Goal: Check status: Check status

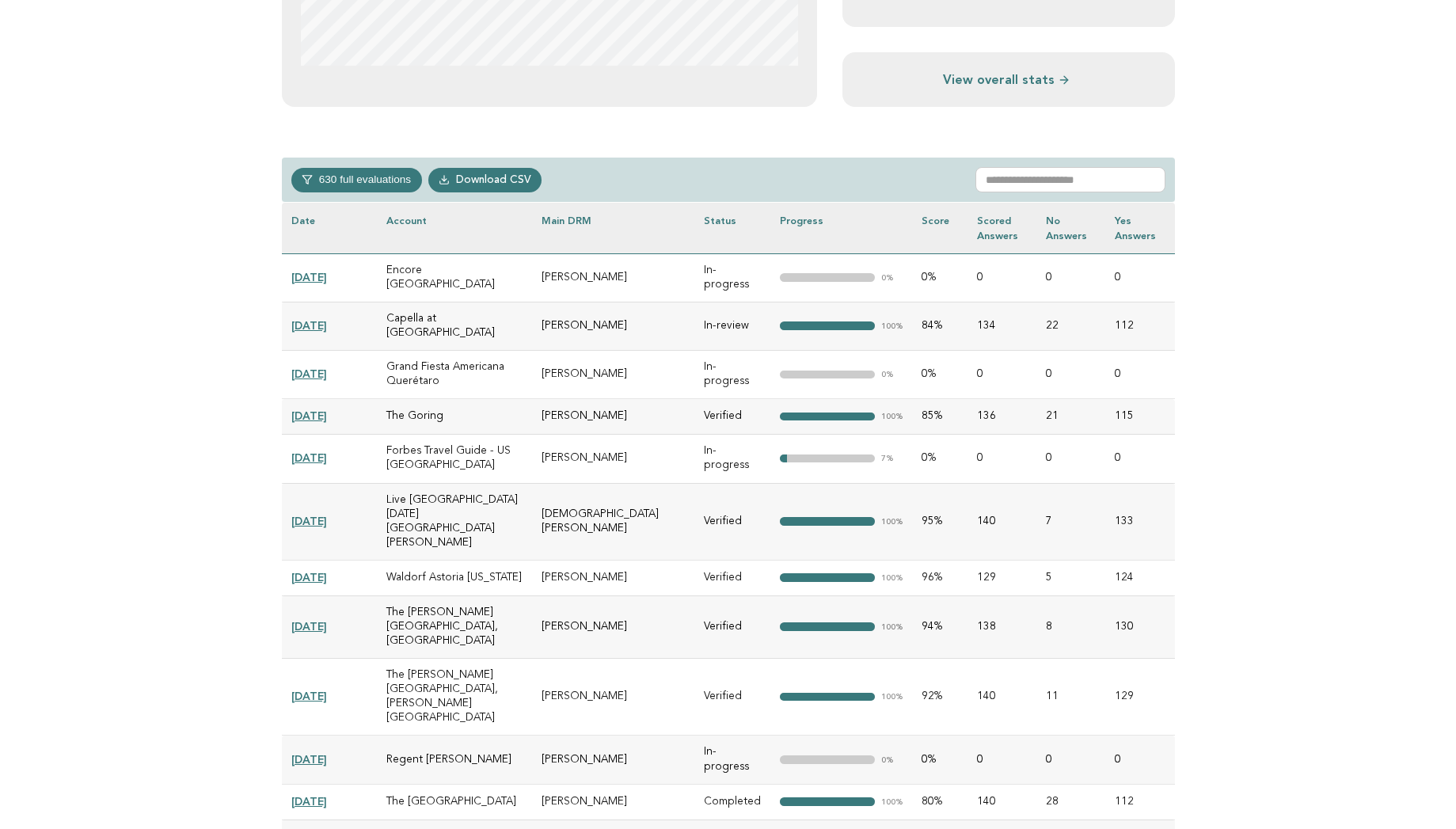
scroll to position [602, 0]
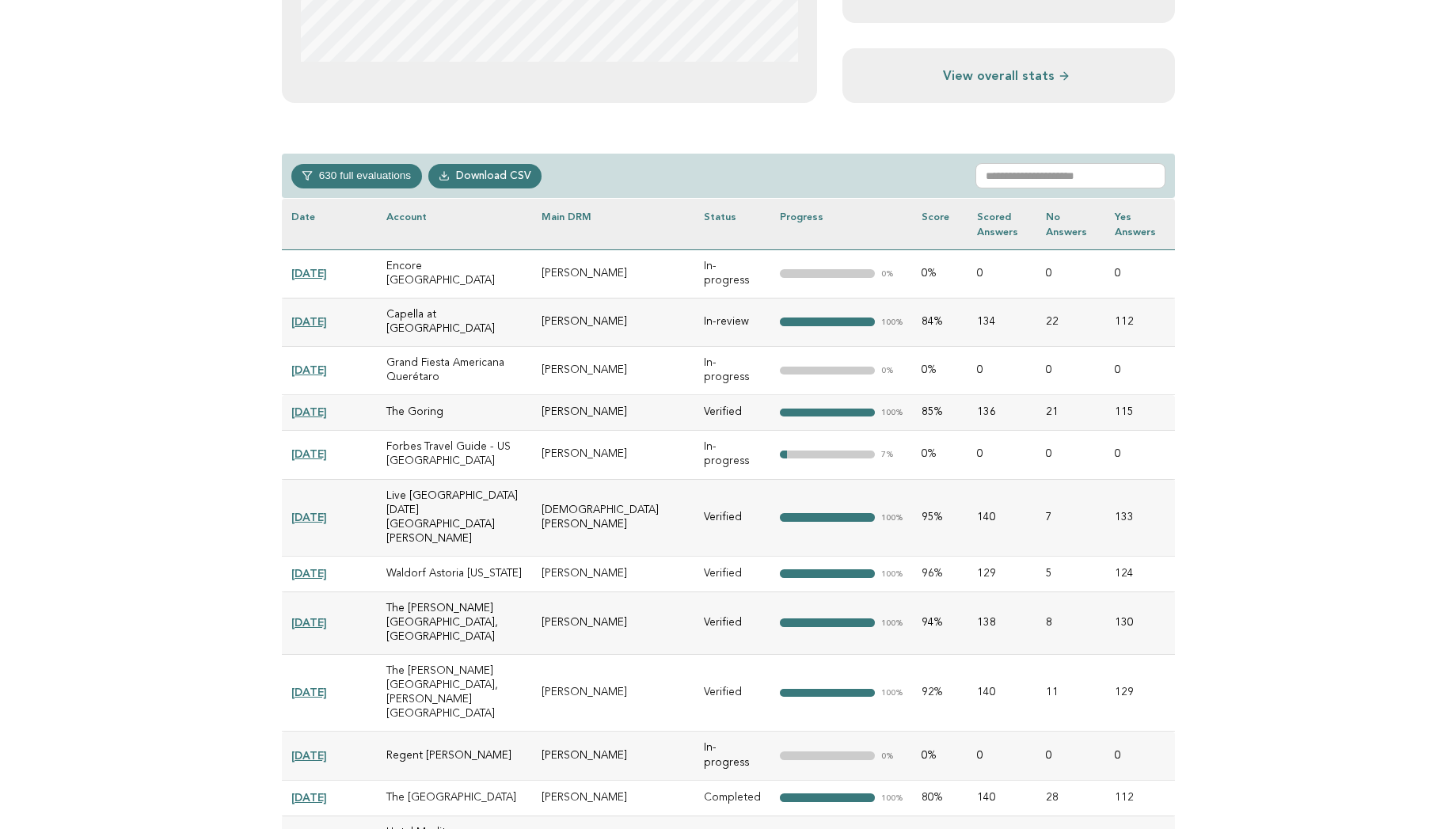
click at [311, 315] on link "2025-09-22" at bounding box center [309, 321] width 36 height 13
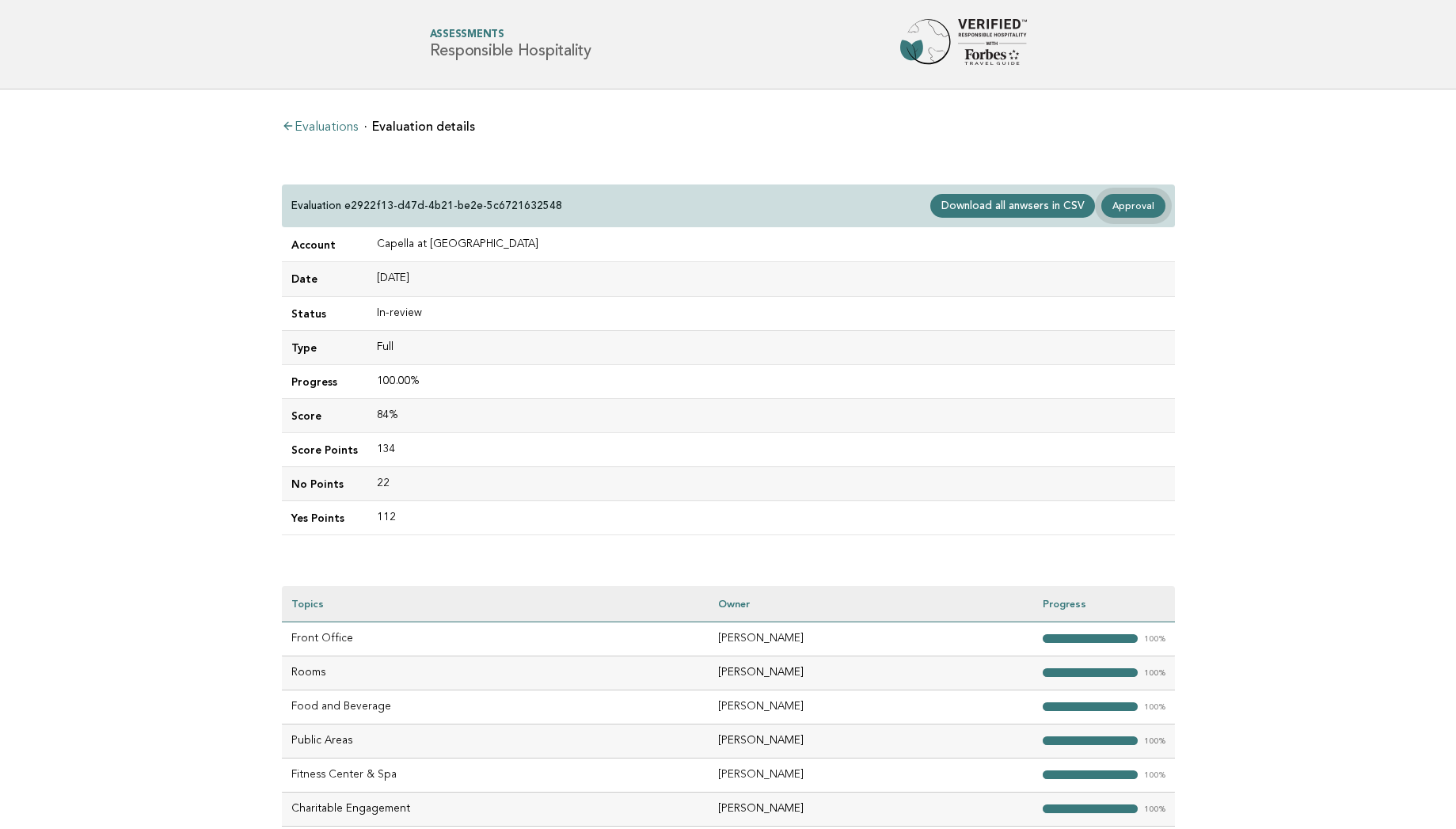
click at [1121, 201] on link "Approval" at bounding box center [1133, 206] width 64 height 23
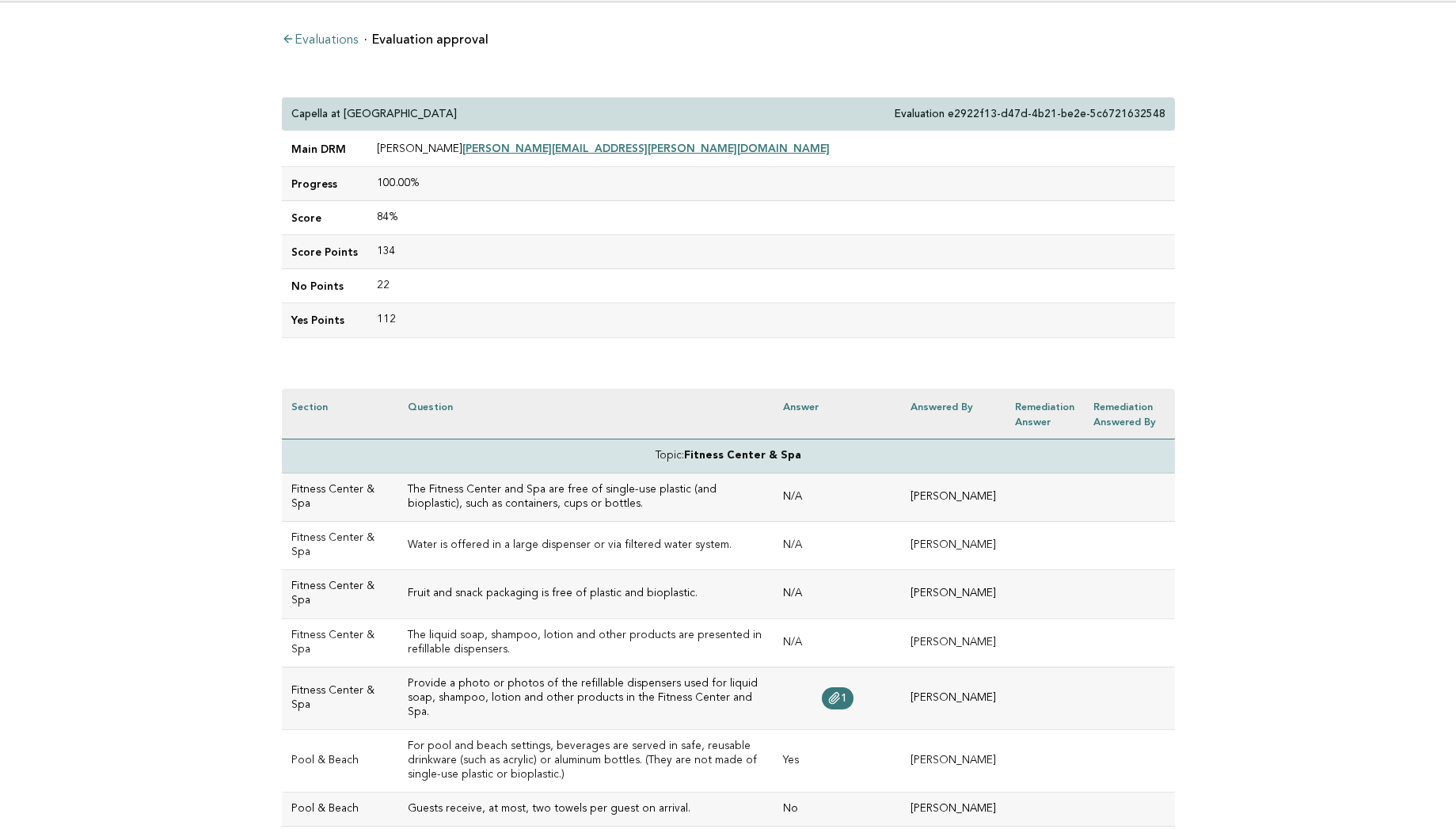
scroll to position [64, 0]
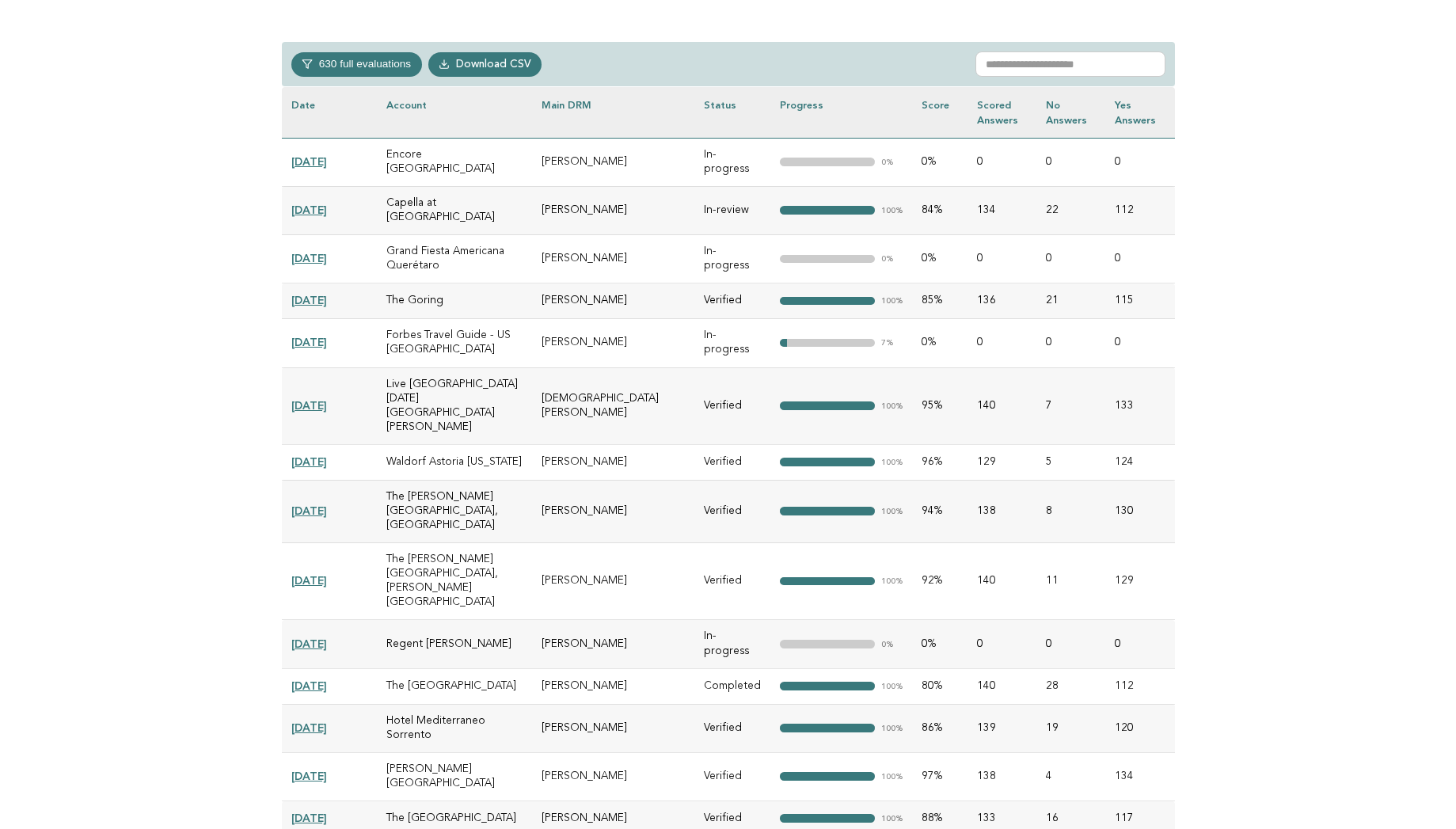
scroll to position [725, 0]
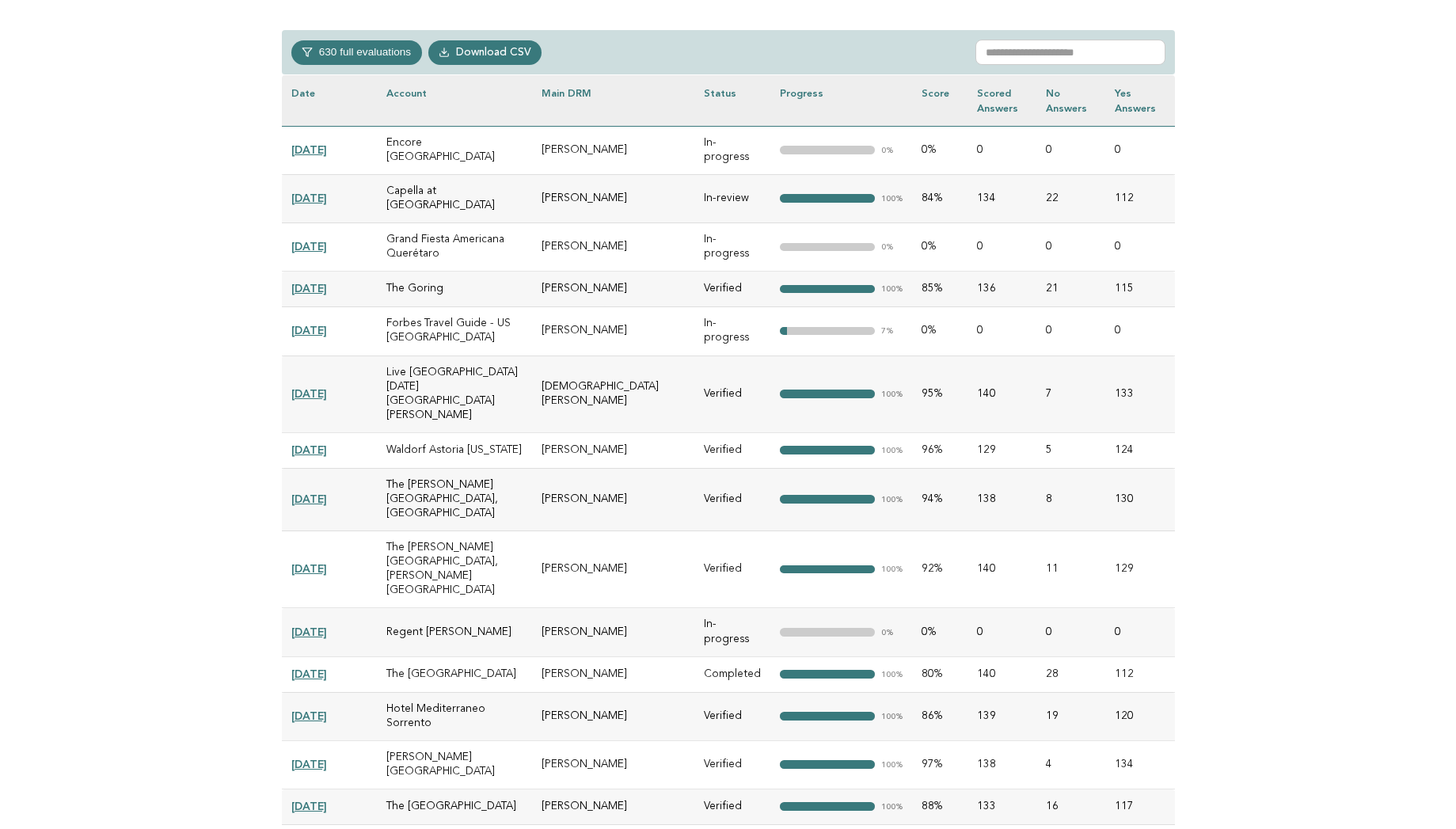
click at [325, 192] on link "[DATE]" at bounding box center [309, 198] width 36 height 13
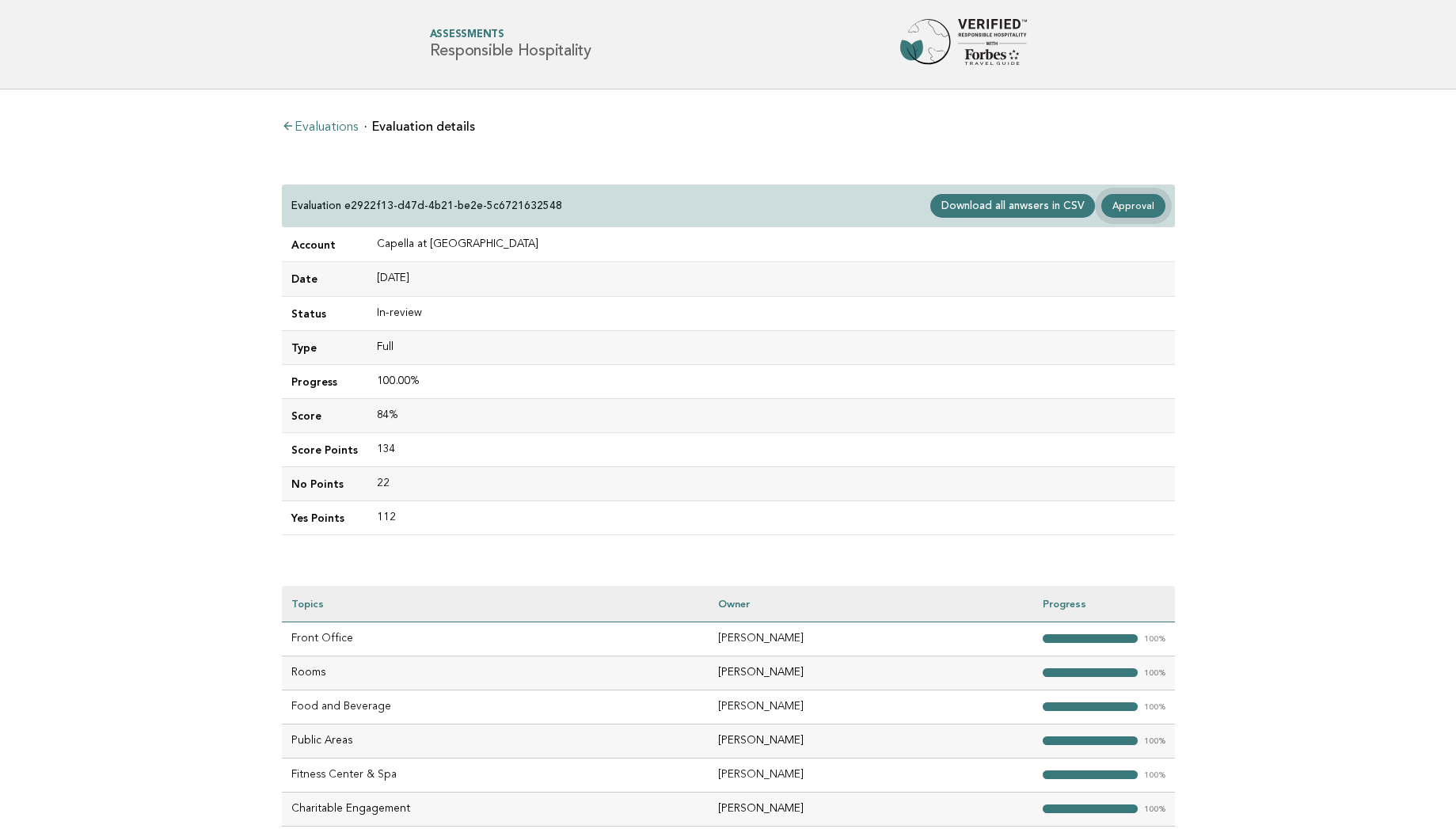
click at [1134, 203] on link "Approval" at bounding box center [1133, 206] width 64 height 23
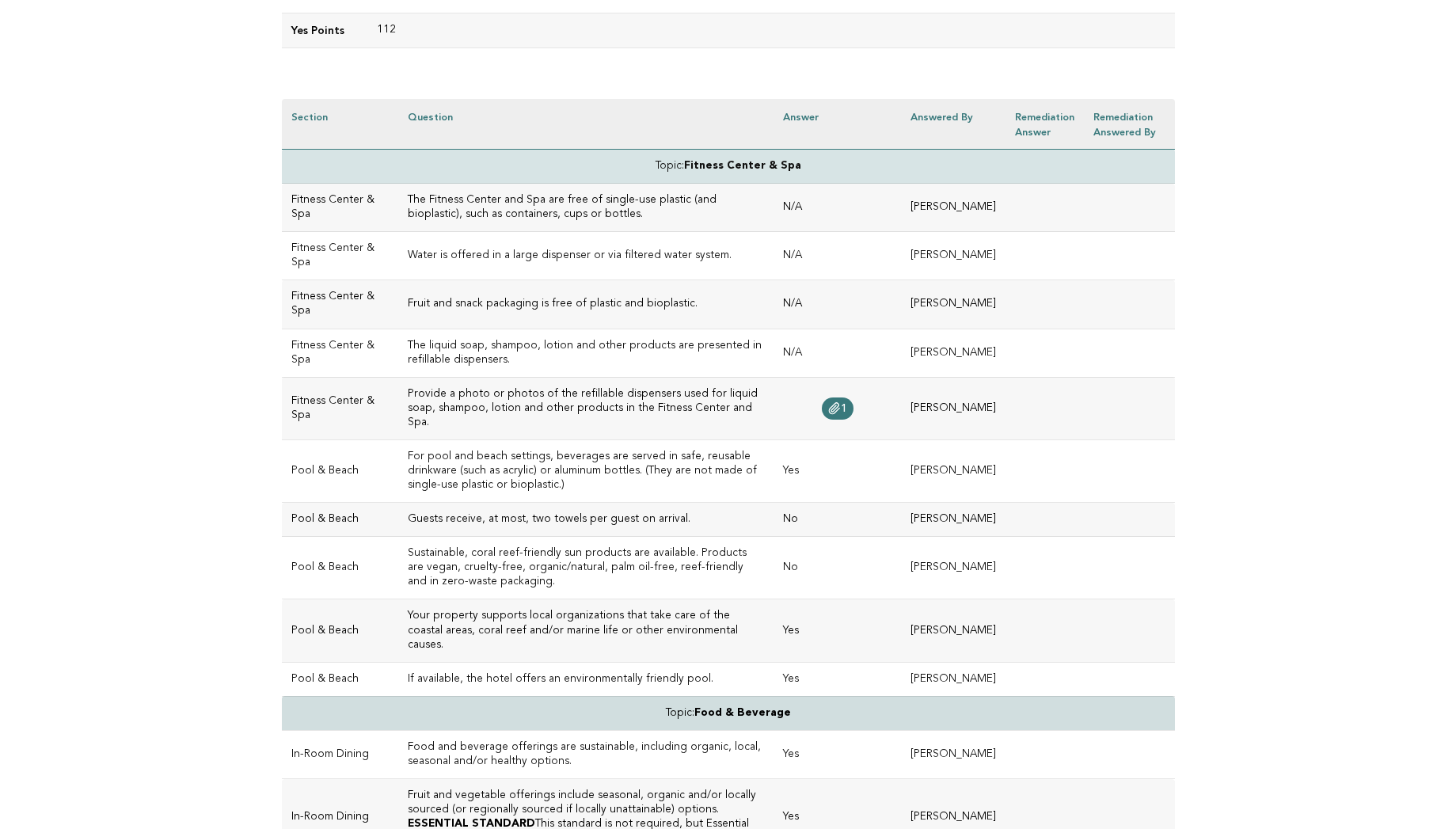
scroll to position [380, 0]
